Goal: Task Accomplishment & Management: Manage account settings

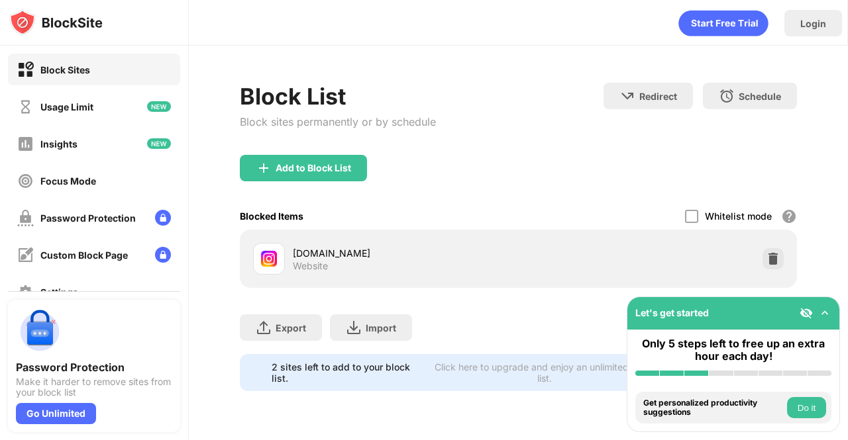
click at [772, 260] on img at bounding box center [772, 258] width 13 height 13
